Goal: Use online tool/utility

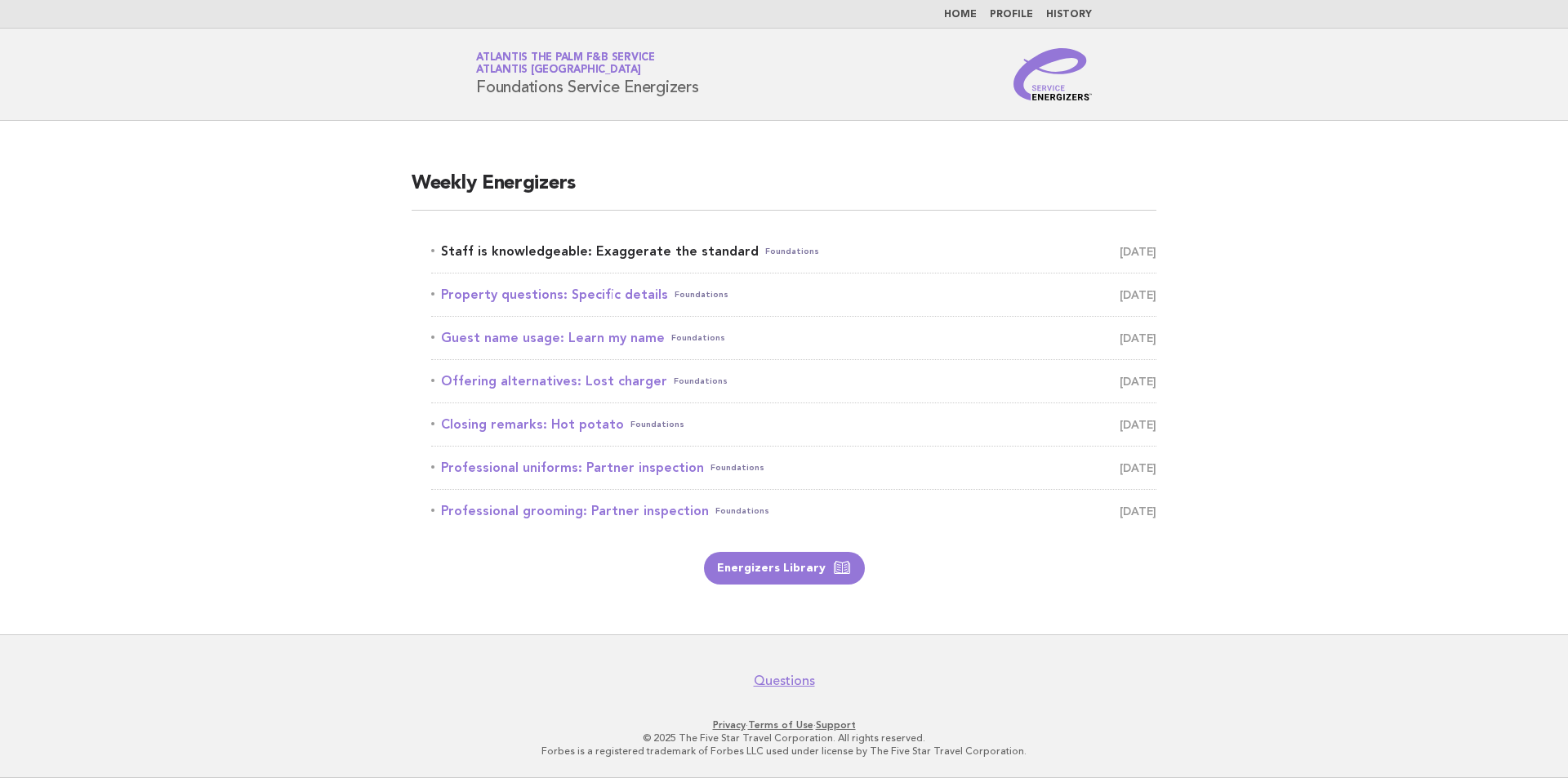
click at [870, 251] on link "Staff is knowledgeable: Exaggerate the standard Foundations September 26" at bounding box center [794, 251] width 726 height 23
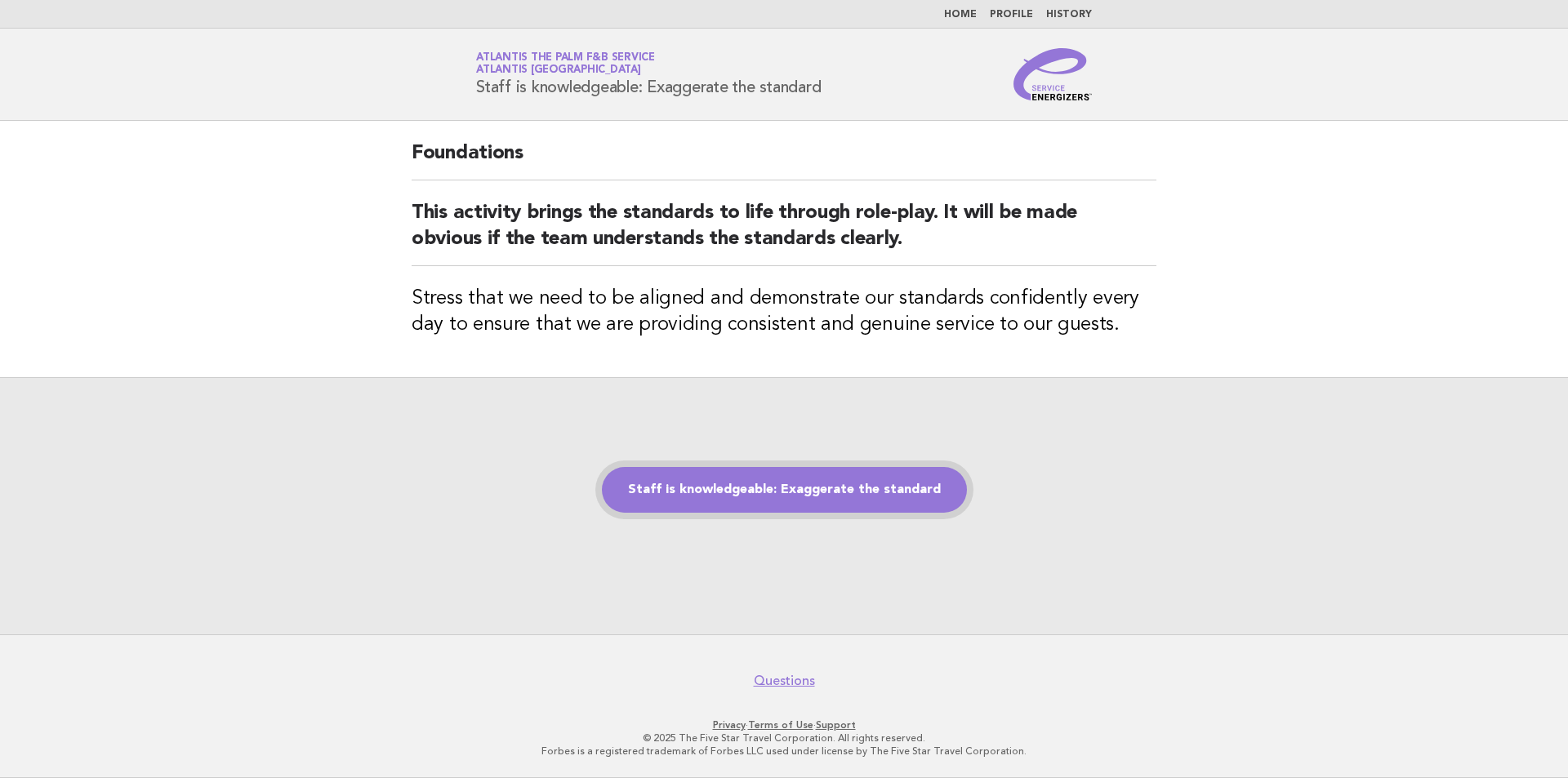
click at [756, 485] on link "Staff is knowledgeable: Exaggerate the standard" at bounding box center [785, 490] width 365 height 46
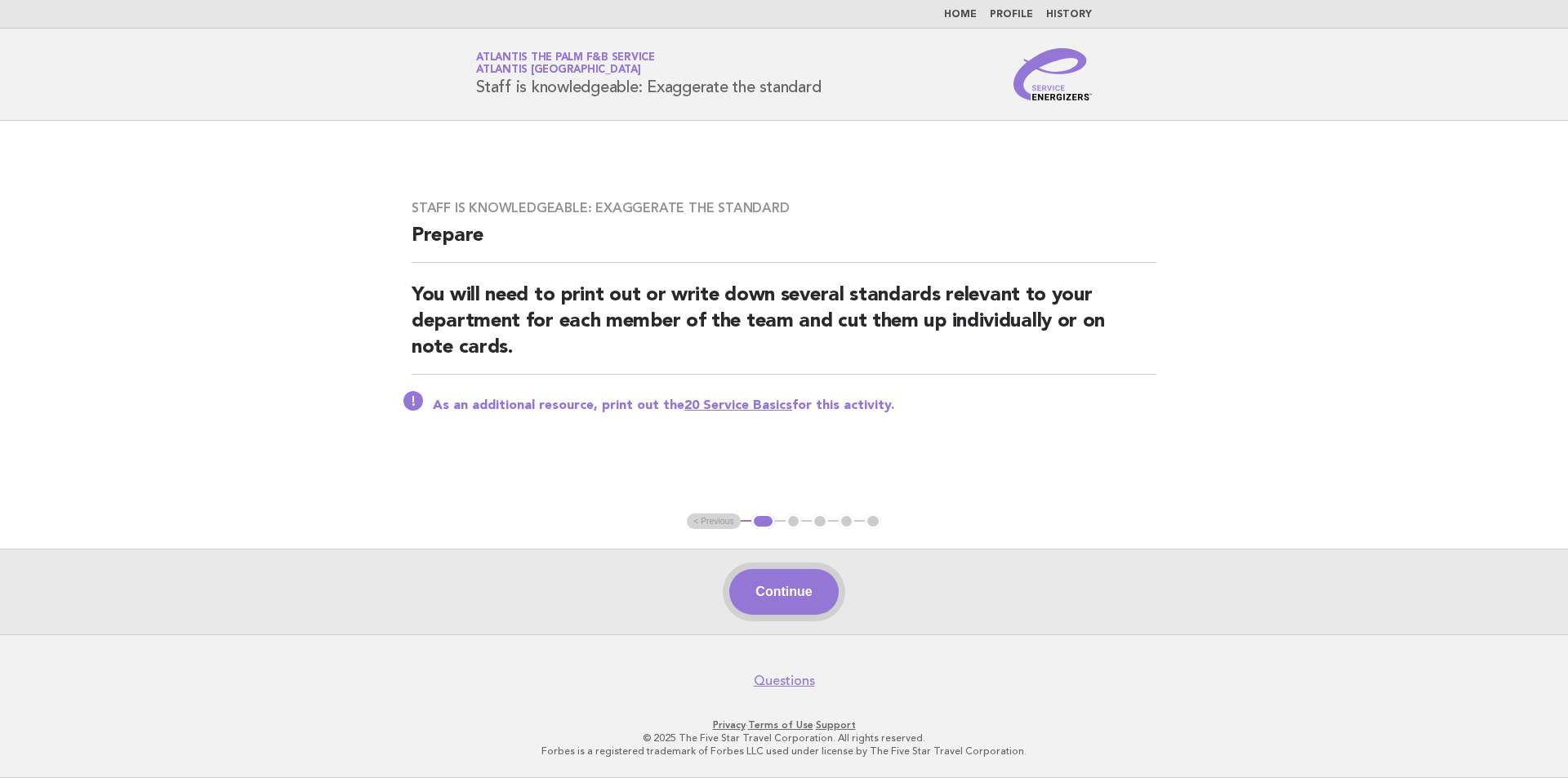
click at [782, 592] on button "Continue" at bounding box center [784, 592] width 108 height 46
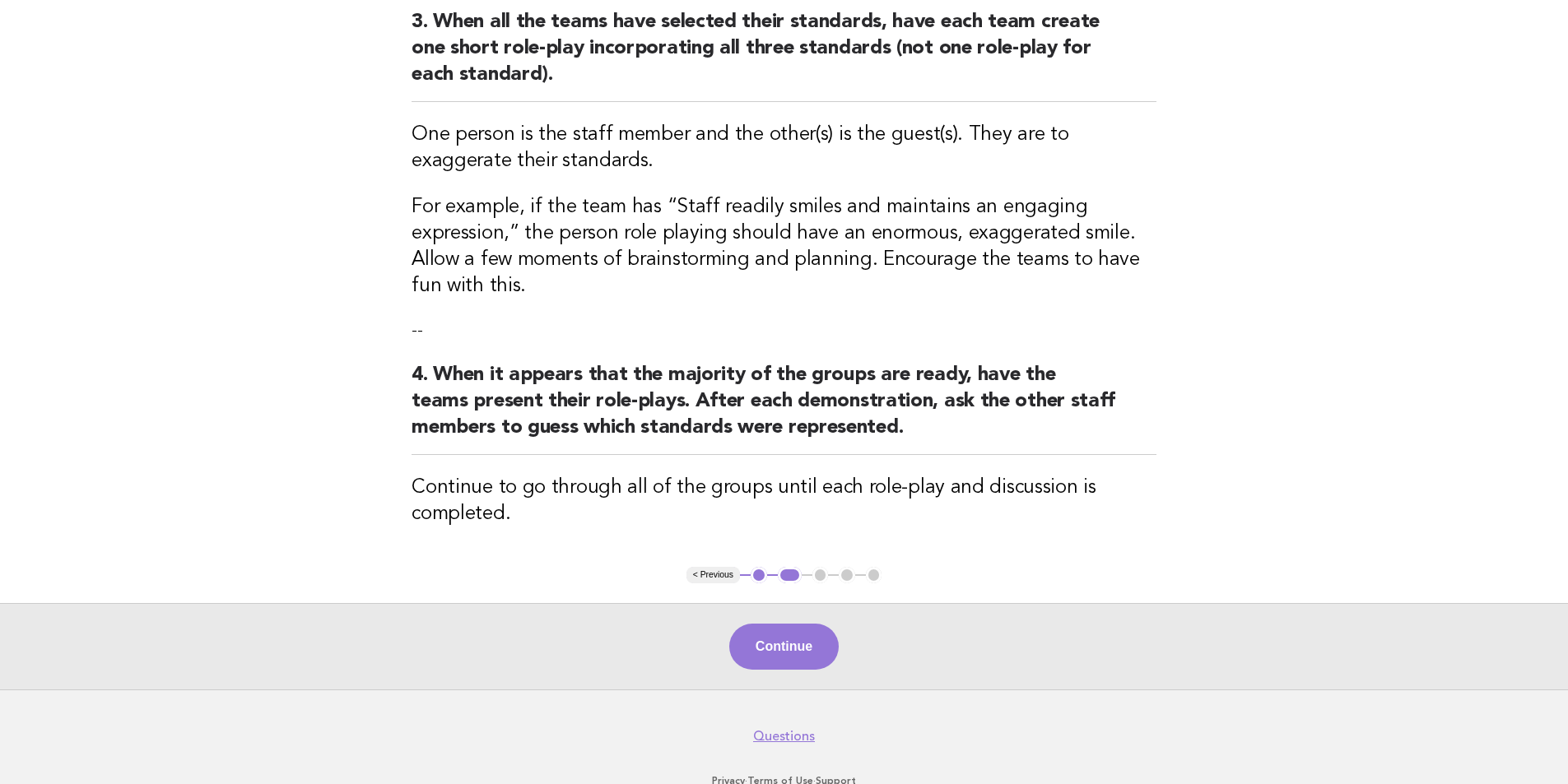
scroll to position [493, 0]
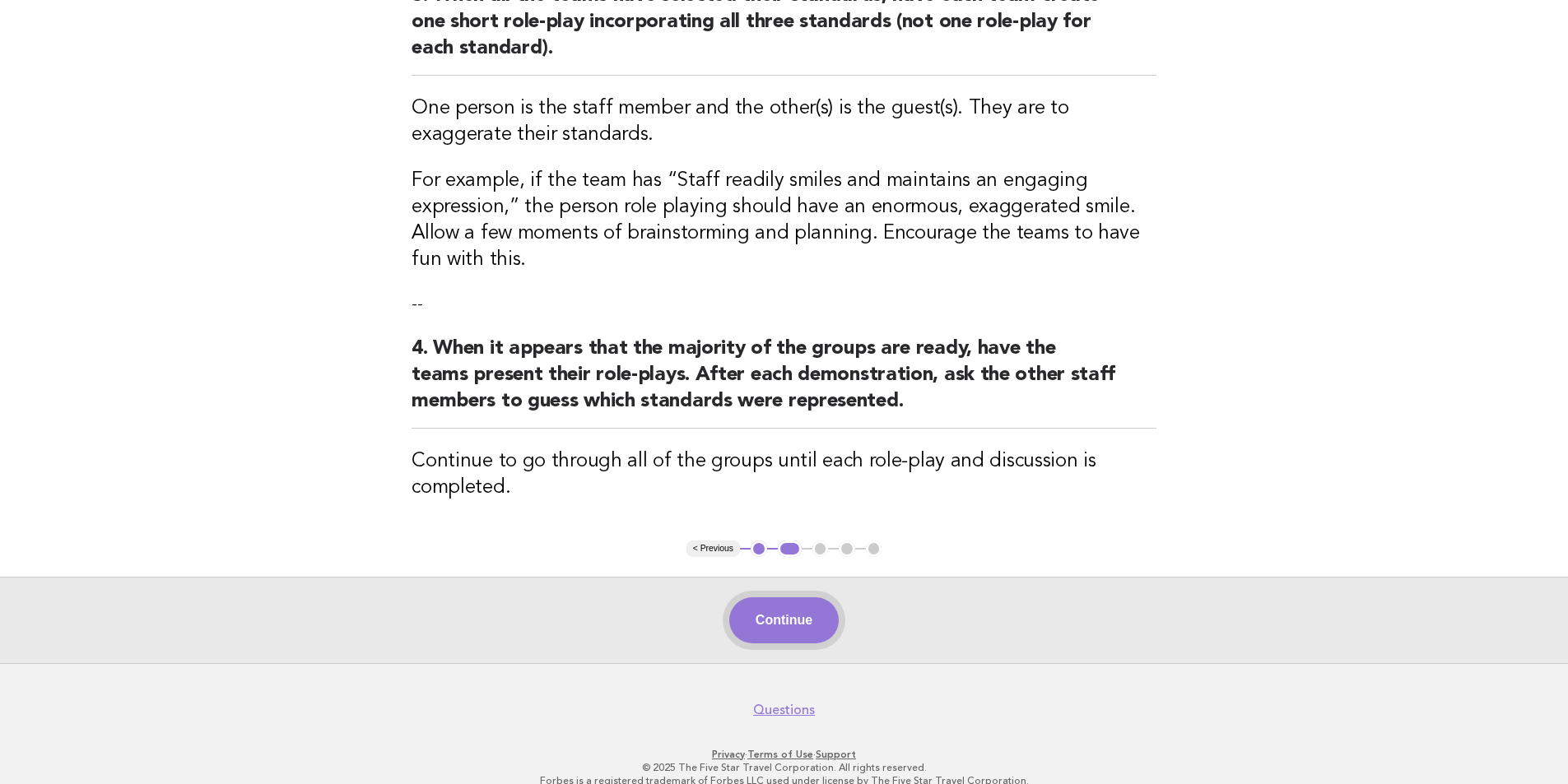
click at [801, 640] on button "Continue" at bounding box center [784, 621] width 109 height 46
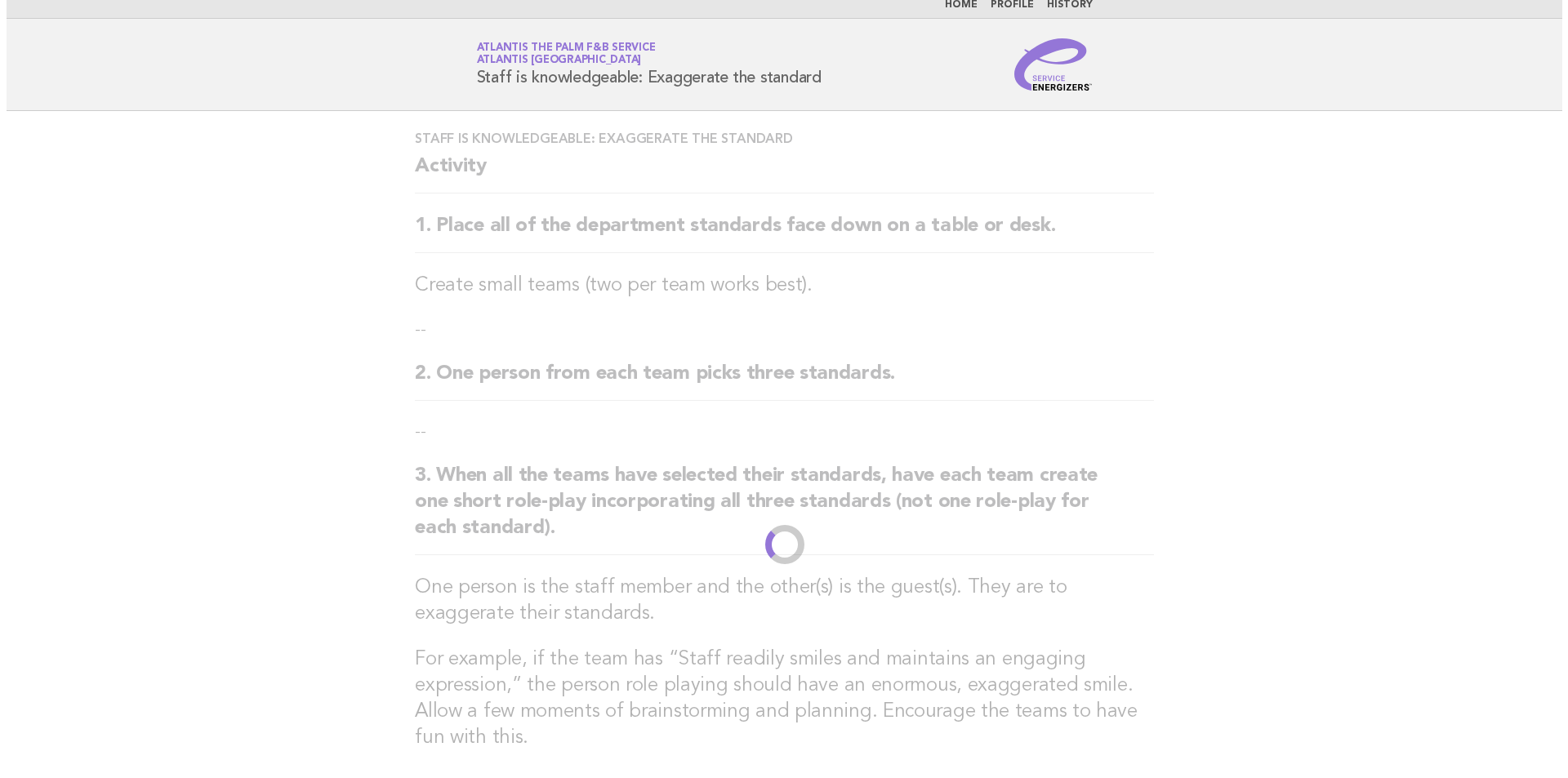
scroll to position [0, 0]
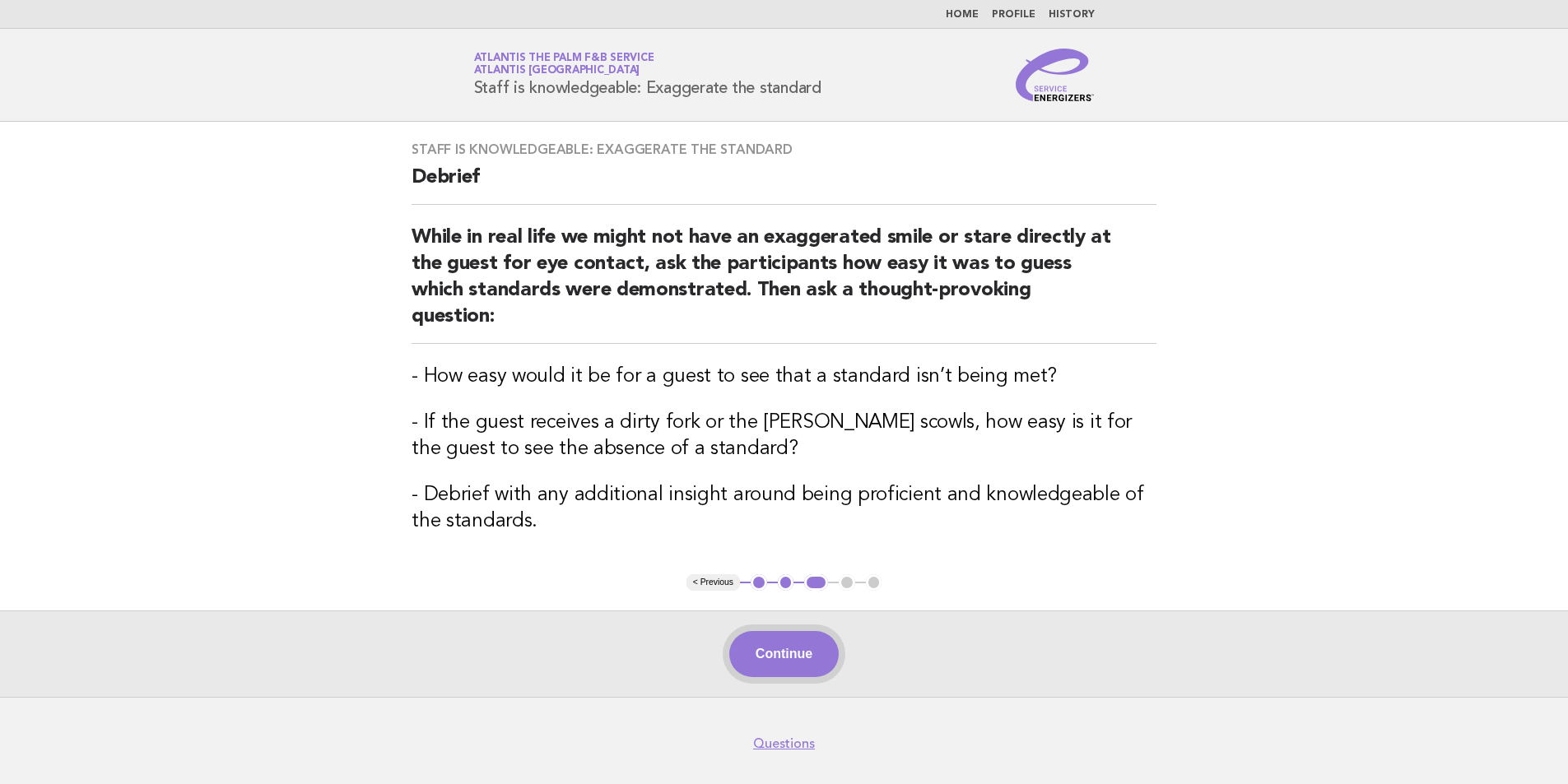
click at [774, 631] on button "Continue" at bounding box center [784, 654] width 109 height 46
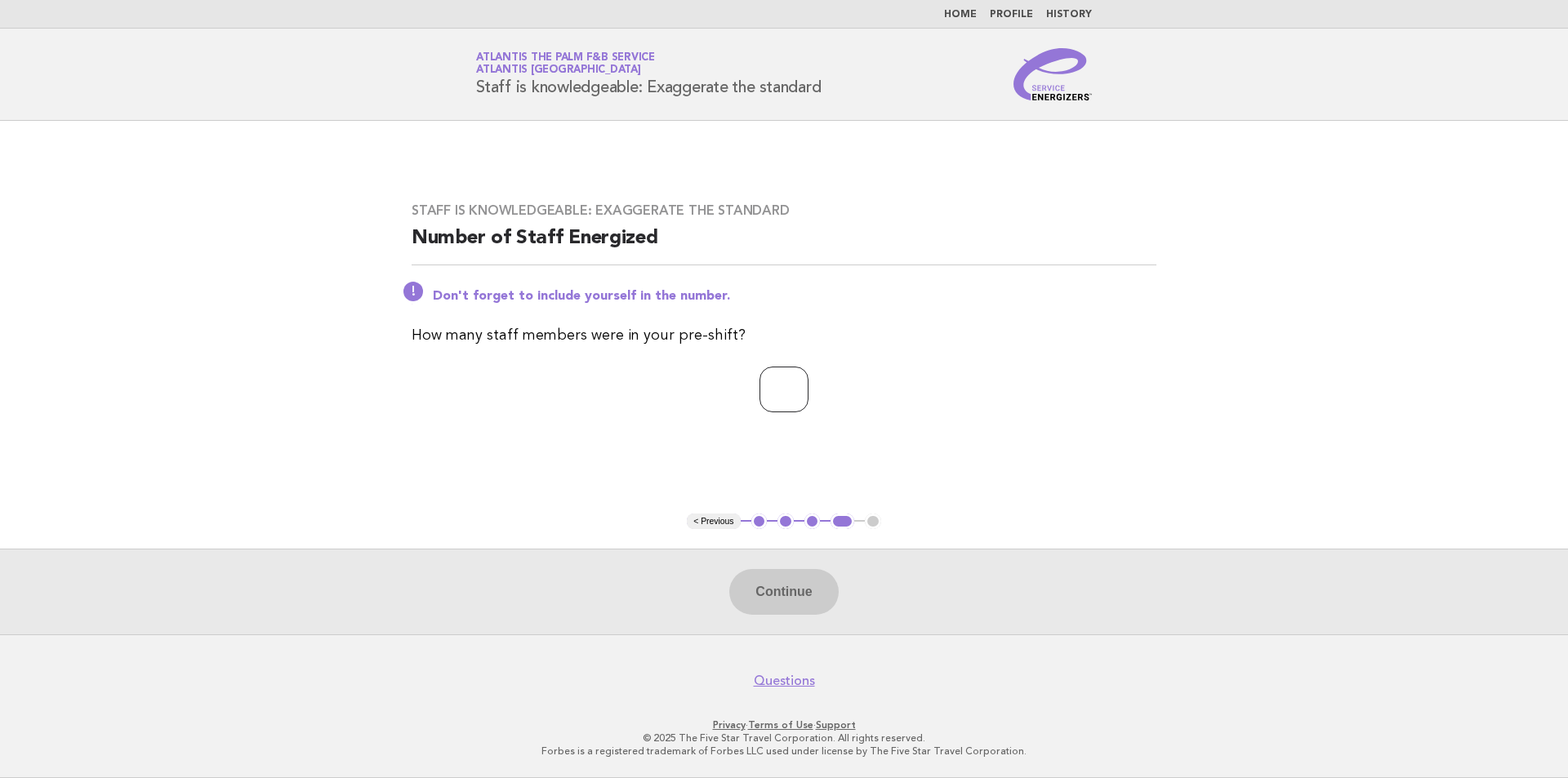
click at [783, 397] on input "number" at bounding box center [784, 389] width 49 height 46
type input "**"
click at [785, 610] on button "Continue" at bounding box center [784, 592] width 108 height 46
